Goal: Information Seeking & Learning: Learn about a topic

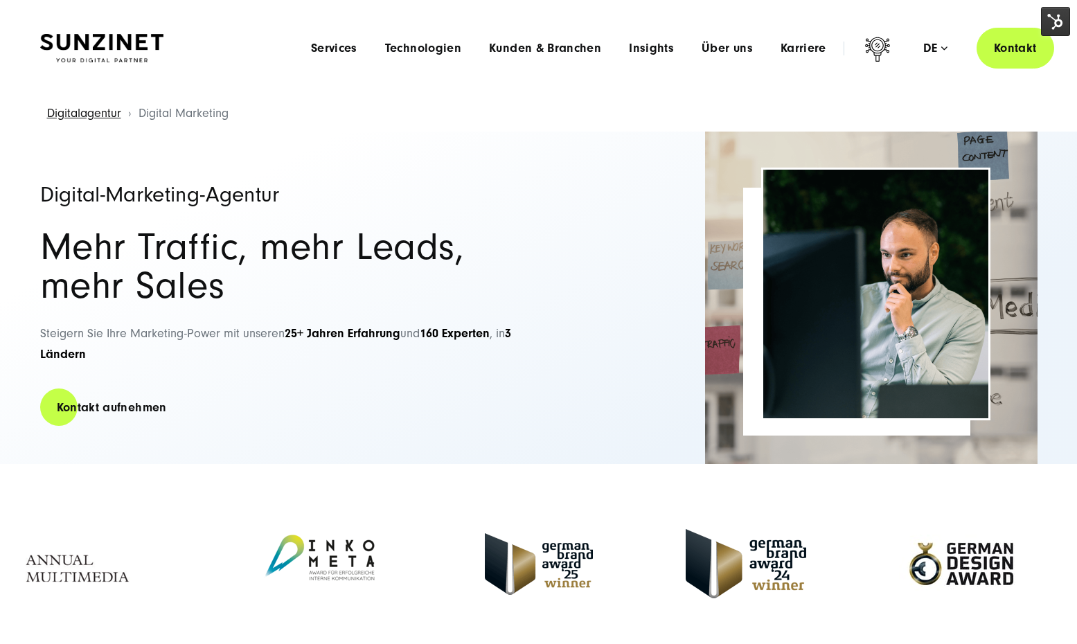
click at [129, 37] on img at bounding box center [101, 48] width 123 height 29
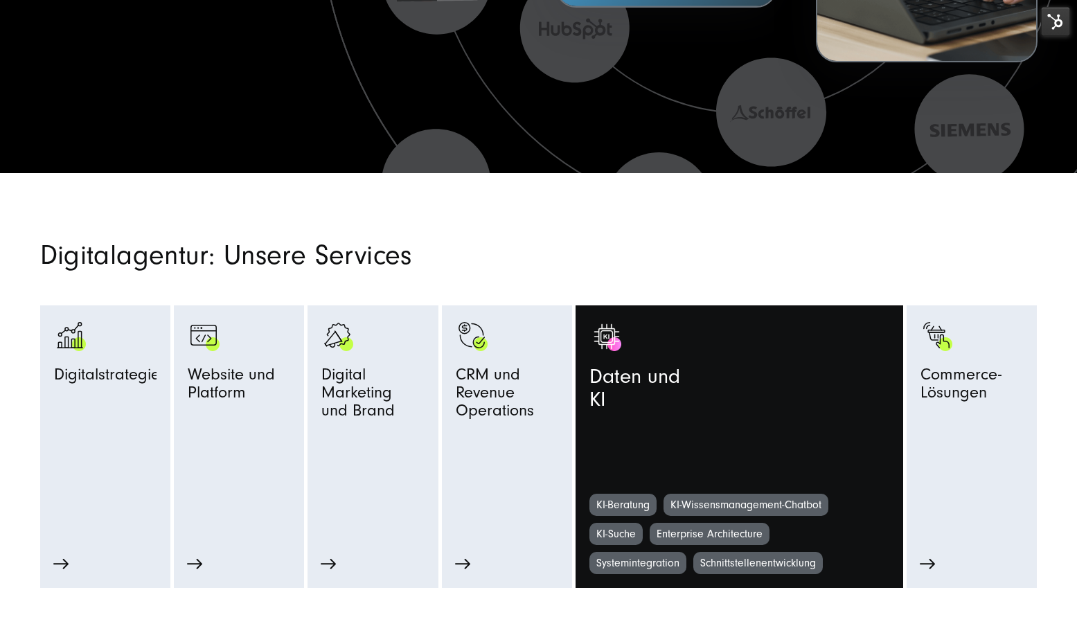
scroll to position [577, 0]
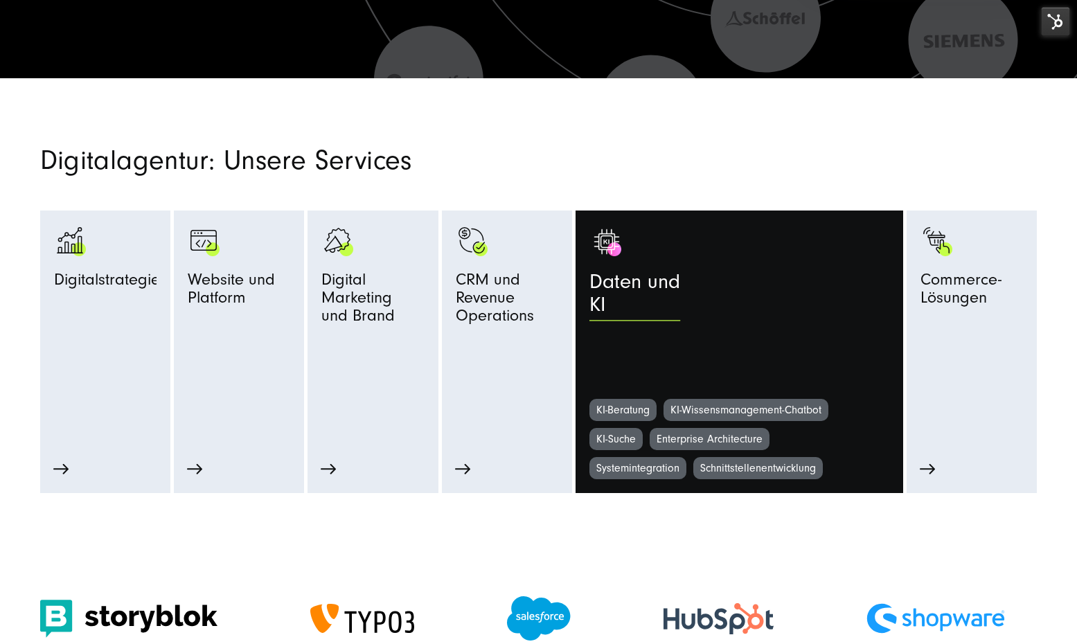
click at [642, 297] on span "Daten und KI" at bounding box center [634, 297] width 91 height 53
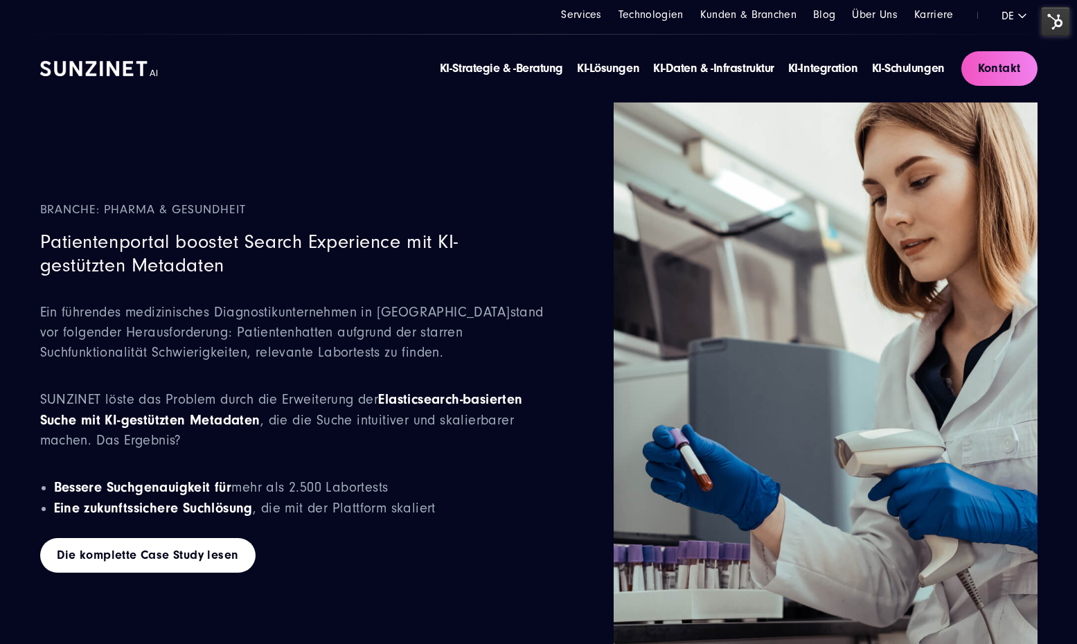
scroll to position [5124, 0]
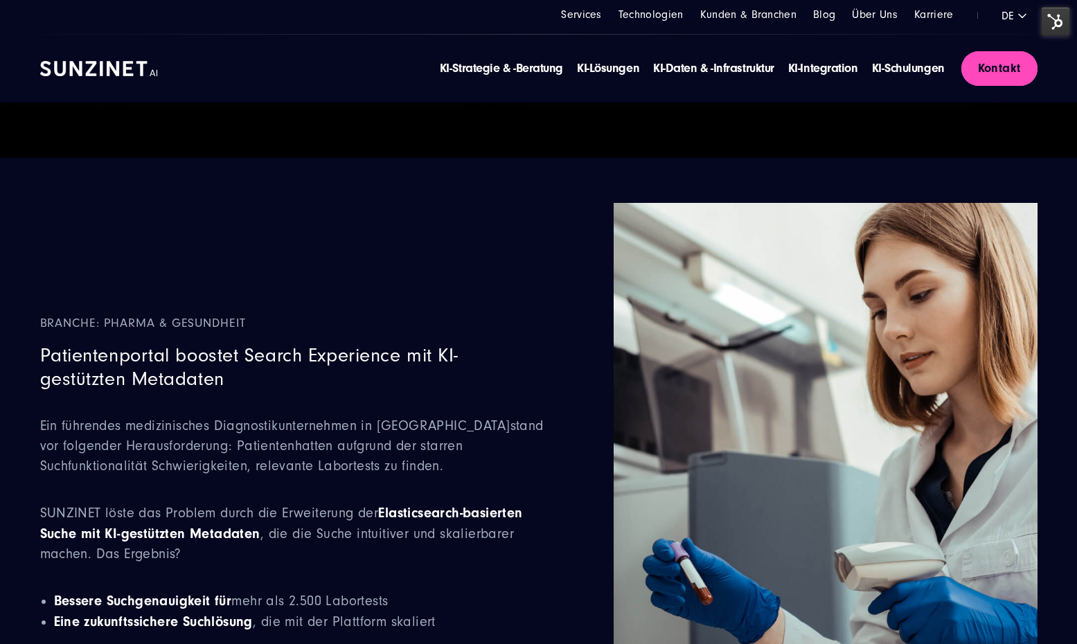
click at [976, 66] on link "Kontakt" at bounding box center [999, 68] width 76 height 35
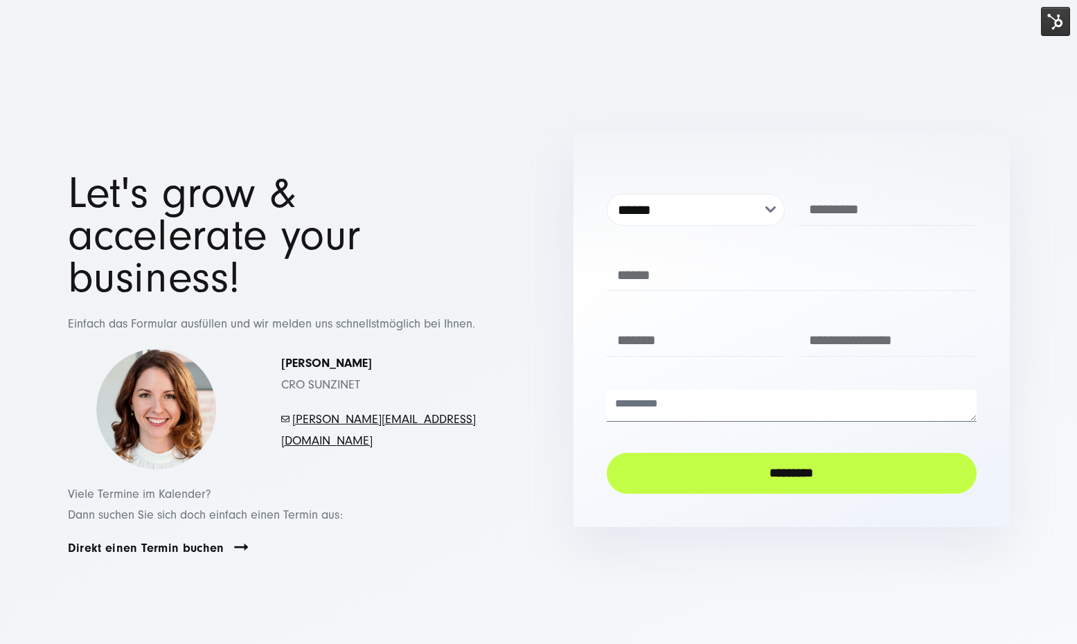
scroll to position [37, 0]
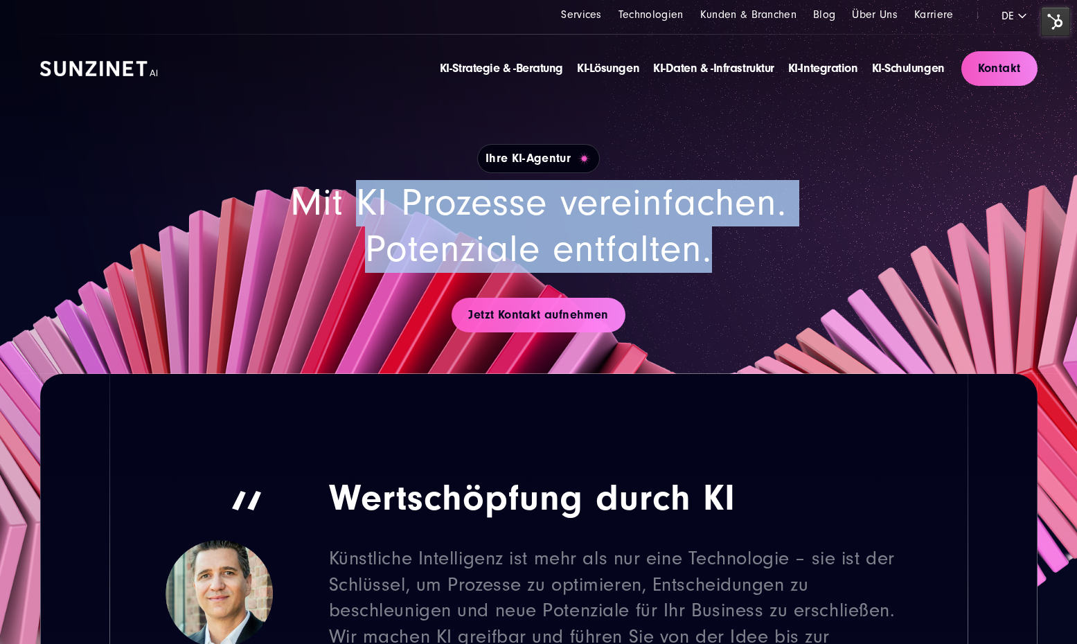
drag, startPoint x: 272, startPoint y: 199, endPoint x: 703, endPoint y: 256, distance: 434.4
click at [694, 255] on h2 "Mit KI Prozesse vereinfachen. Potenziale entfalten." at bounding box center [538, 226] width 665 height 92
click at [703, 256] on h2 "Mit KI Prozesse vereinfachen. Potenziale entfalten." at bounding box center [538, 226] width 665 height 92
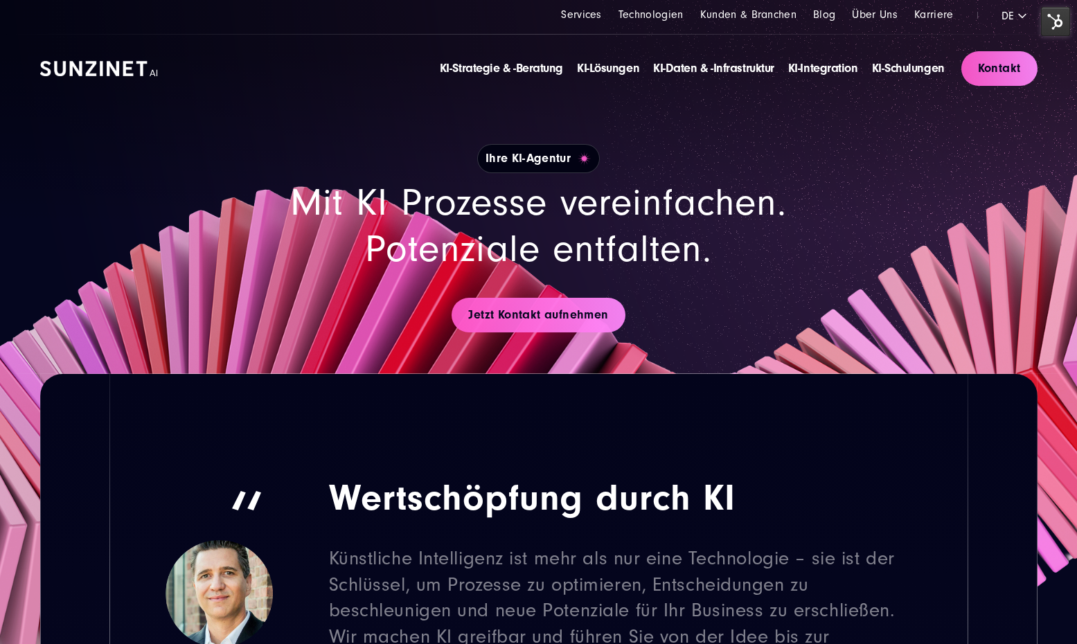
drag, startPoint x: 543, startPoint y: 161, endPoint x: 642, endPoint y: 168, distance: 98.6
click at [629, 167] on div "Ihre KI-Agentur" at bounding box center [538, 158] width 665 height 29
drag, startPoint x: 555, startPoint y: 157, endPoint x: 429, endPoint y: 159, distance: 126.0
click at [429, 159] on div "Ihre KI-Agentur" at bounding box center [538, 158] width 665 height 29
click at [622, 196] on h2 "Mit KI Prozesse vereinfachen. Potenziale entfalten." at bounding box center [538, 226] width 665 height 92
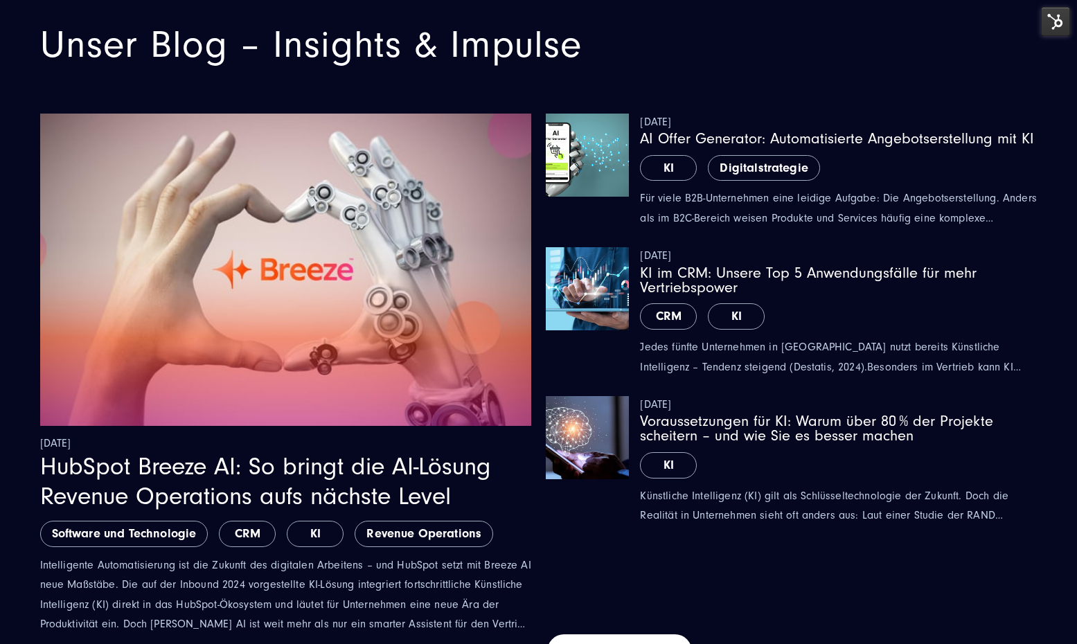
scroll to position [7137, 0]
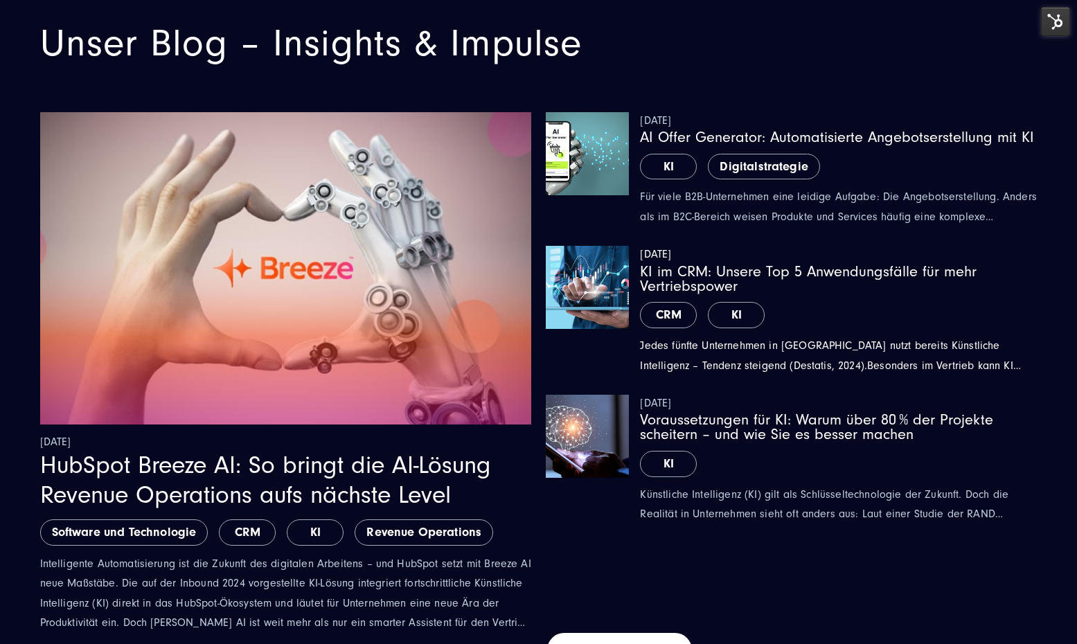
click at [570, 306] on img "Featured image: Verschiedene Dashboards mit Diagrammen | KI im CRM Header - Rea…" at bounding box center [587, 287] width 83 height 83
